Goal: Task Accomplishment & Management: Use online tool/utility

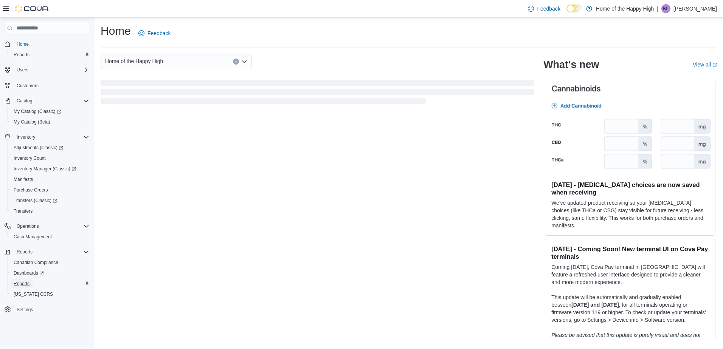
click at [23, 284] on span "Reports" at bounding box center [22, 284] width 16 height 6
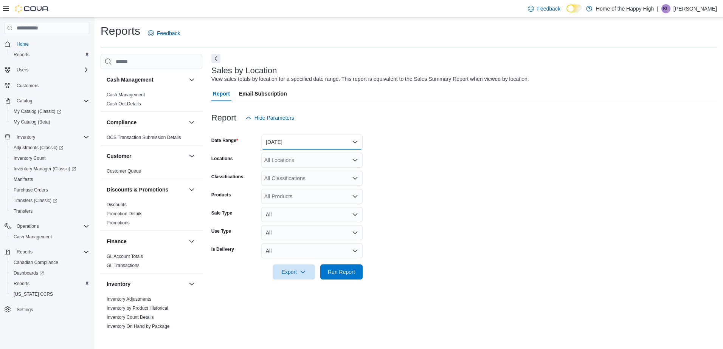
click at [286, 141] on button "[DATE]" at bounding box center [311, 142] width 101 height 15
click at [498, 131] on div at bounding box center [463, 130] width 505 height 9
click at [323, 162] on div "All Locations" at bounding box center [311, 160] width 101 height 15
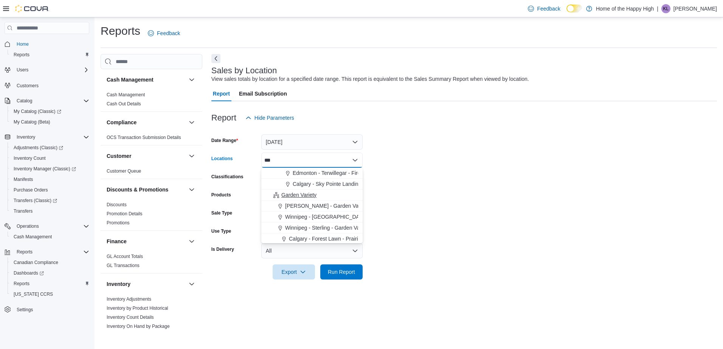
type input "***"
click at [324, 195] on div "Garden Variety" at bounding box center [312, 195] width 92 height 8
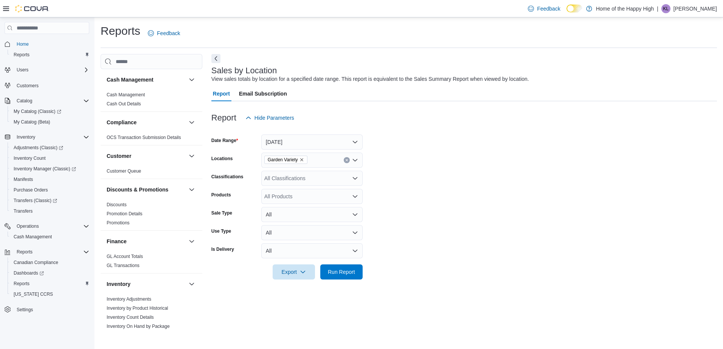
drag, startPoint x: 408, startPoint y: 199, endPoint x: 375, endPoint y: 248, distance: 58.3
click at [408, 199] on form "Date Range [DATE] Locations Garden Variety Classifications All Classifications …" at bounding box center [463, 203] width 505 height 154
click at [346, 269] on span "Run Report" at bounding box center [341, 272] width 27 height 8
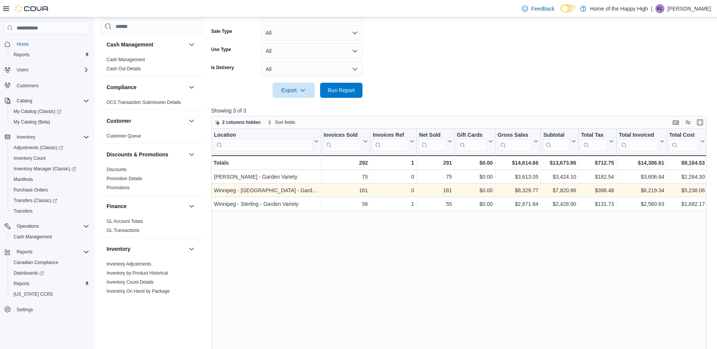
scroll to position [151, 0]
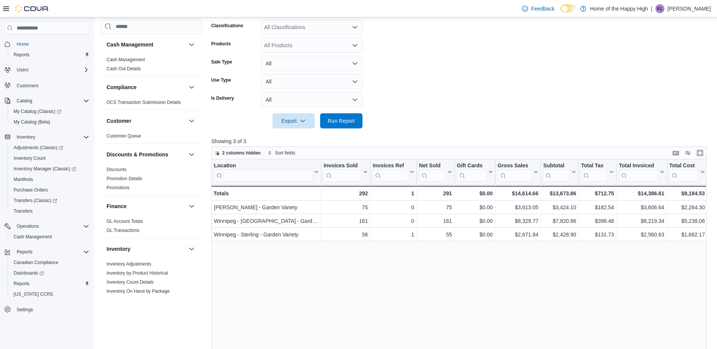
click at [697, 5] on p "[PERSON_NAME]" at bounding box center [689, 8] width 43 height 9
click at [671, 72] on span "Sign Out" at bounding box center [662, 74] width 20 height 8
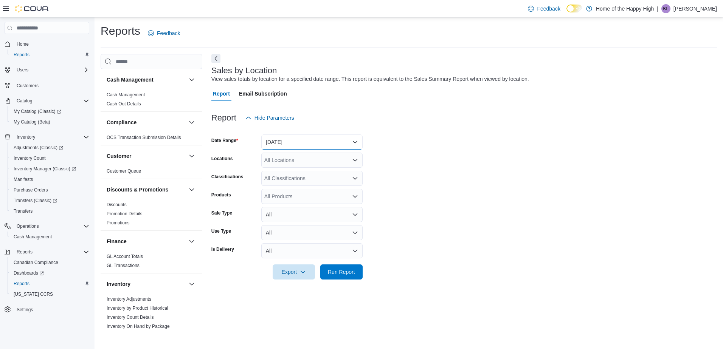
drag, startPoint x: 337, startPoint y: 135, endPoint x: 329, endPoint y: 149, distance: 15.8
click at [337, 135] on button "[DATE]" at bounding box center [311, 142] width 101 height 15
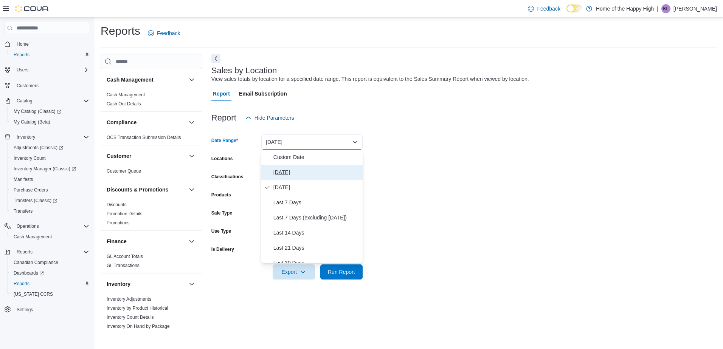
click at [298, 172] on span "[DATE]" at bounding box center [316, 172] width 86 height 9
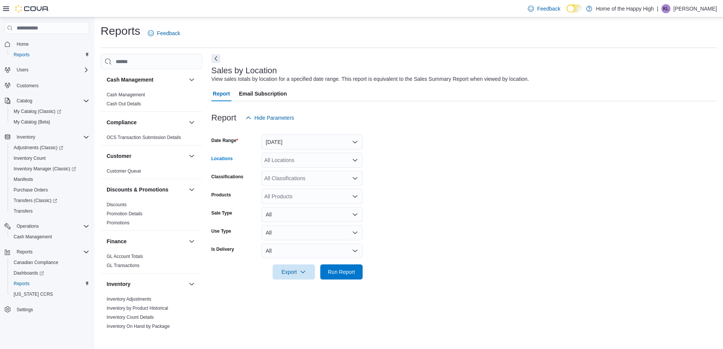
click at [314, 160] on div "All Locations" at bounding box center [311, 160] width 101 height 15
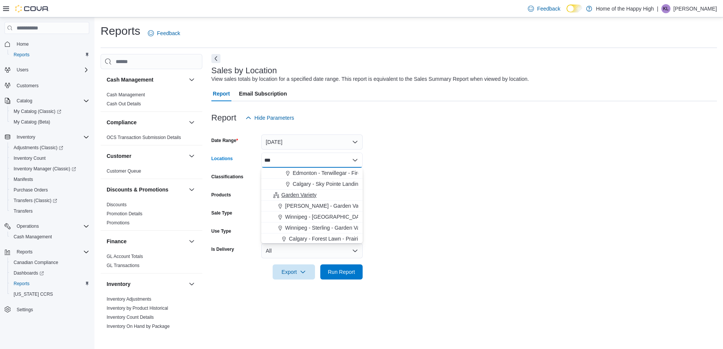
type input "***"
click at [314, 194] on span "Garden Variety" at bounding box center [298, 195] width 35 height 8
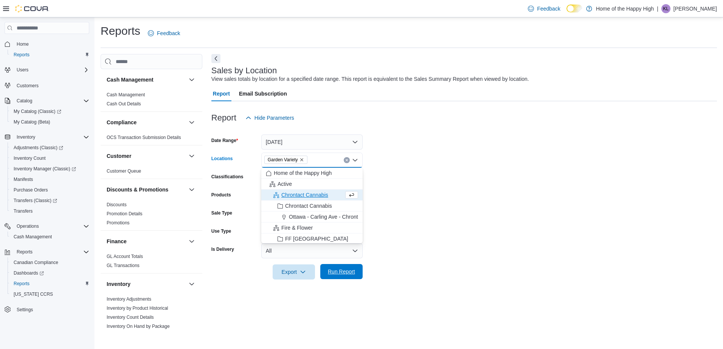
click at [350, 277] on span "Run Report" at bounding box center [341, 271] width 33 height 15
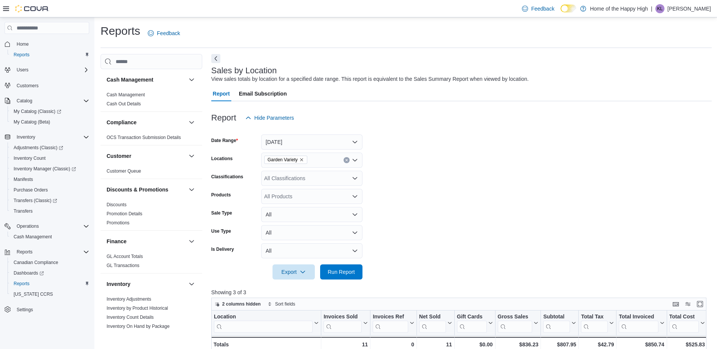
scroll to position [189, 0]
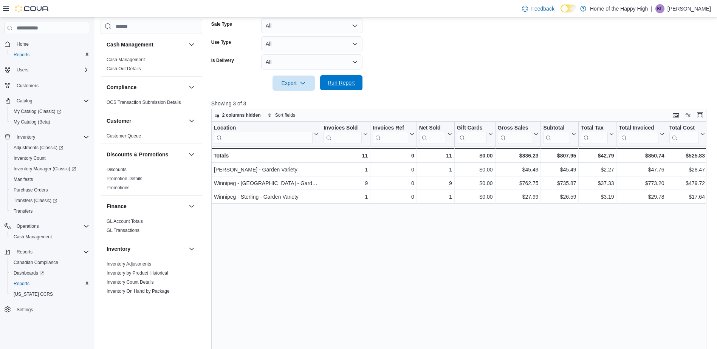
click at [355, 84] on span "Run Report" at bounding box center [341, 82] width 33 height 15
click at [344, 83] on span "Run Report" at bounding box center [341, 83] width 27 height 8
